Goal: Entertainment & Leisure: Consume media (video, audio)

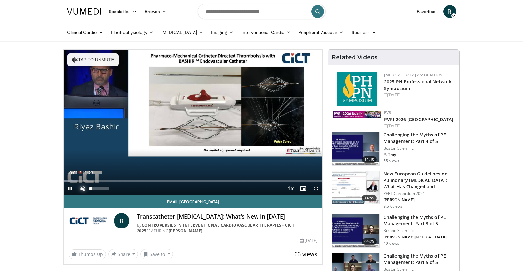
click at [83, 188] on span "Video Player" at bounding box center [82, 188] width 13 height 13
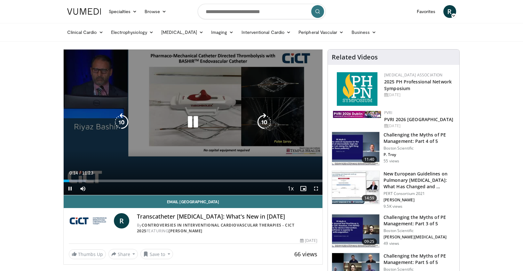
click at [190, 123] on icon "Video Player" at bounding box center [193, 122] width 18 height 18
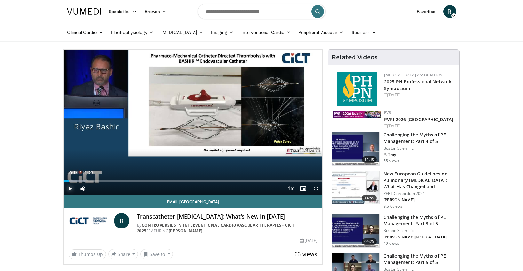
click at [70, 189] on span "Video Player" at bounding box center [70, 188] width 13 height 13
